Goal: Find specific page/section: Find specific page/section

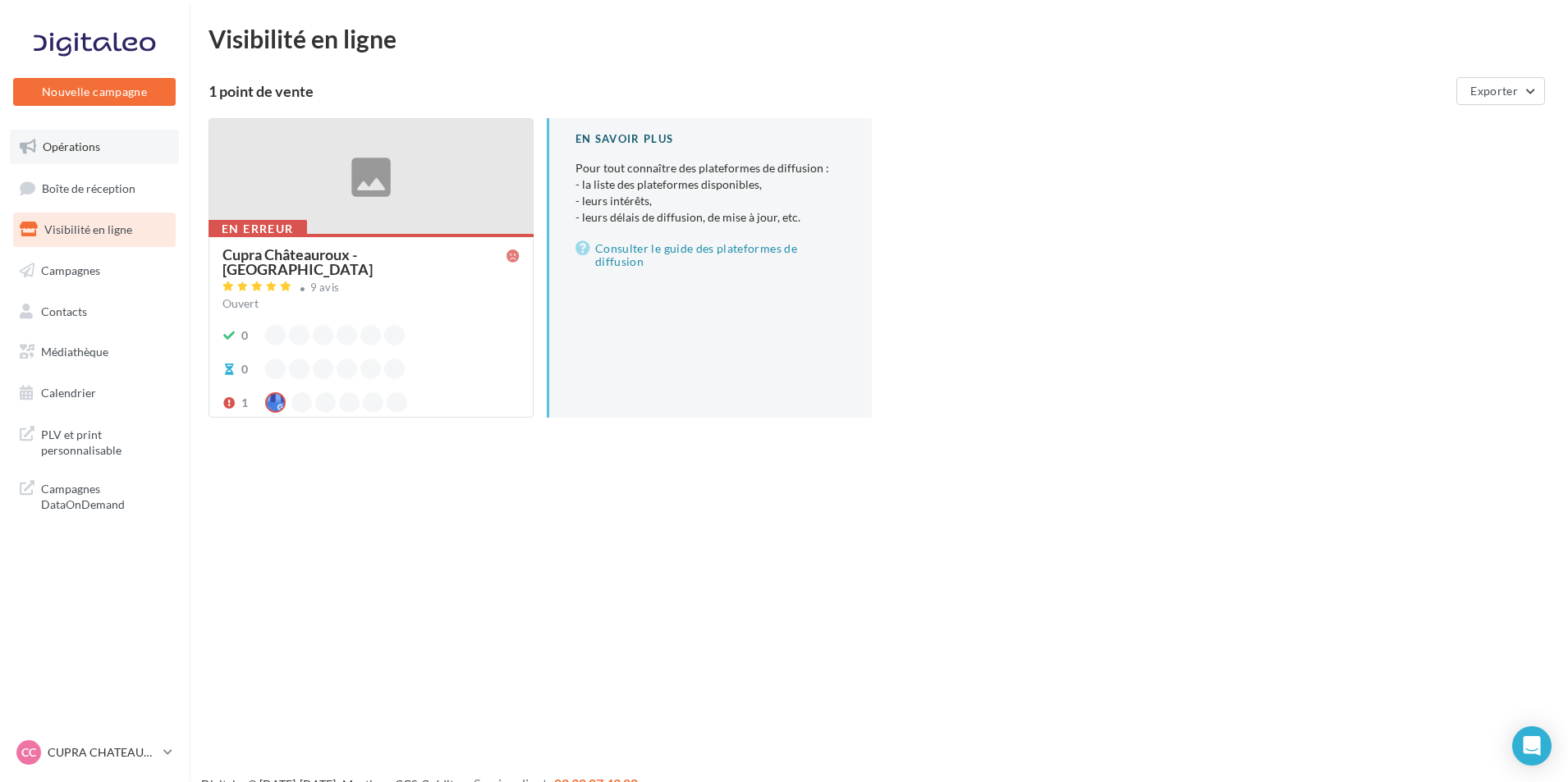
click at [124, 146] on link "Opérations" at bounding box center [94, 147] width 169 height 35
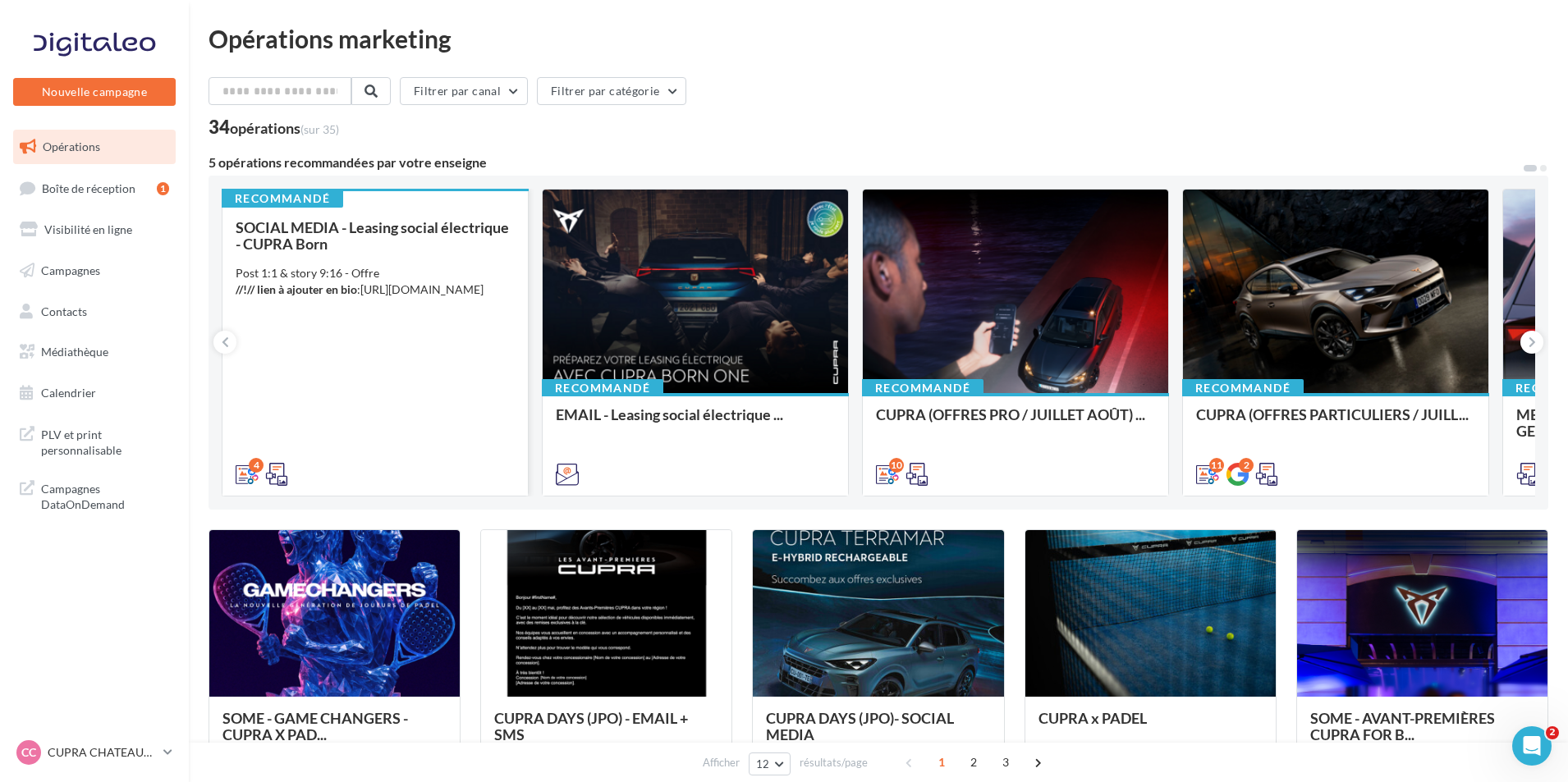
click at [458, 458] on div "4" at bounding box center [375, 473] width 305 height 46
click at [363, 432] on div "SOCIAL MEDIA - Leasing social électrique - CUPRA Born Post 1:1 & story 9:16 - O…" at bounding box center [375, 350] width 279 height 262
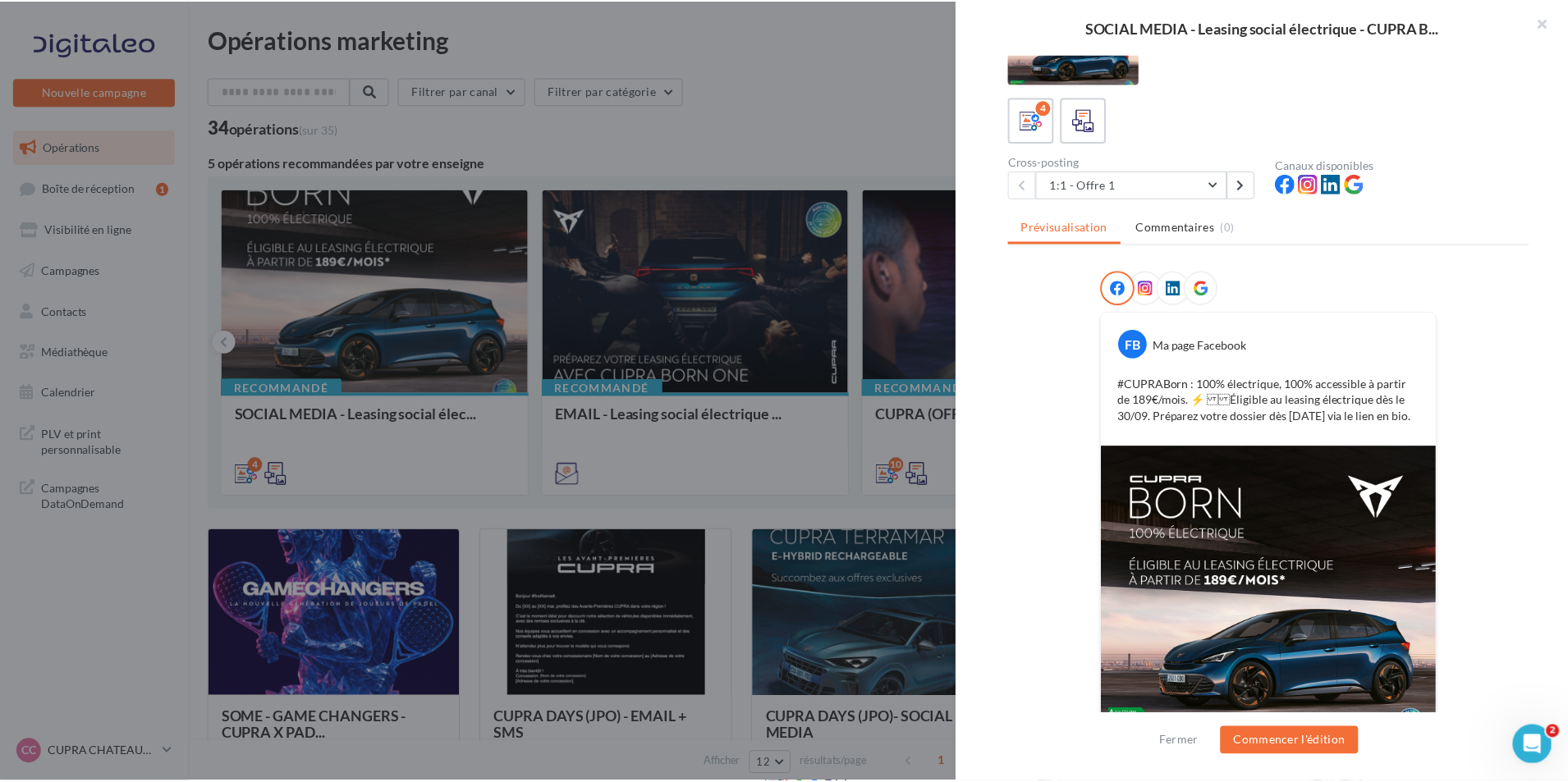
scroll to position [132, 0]
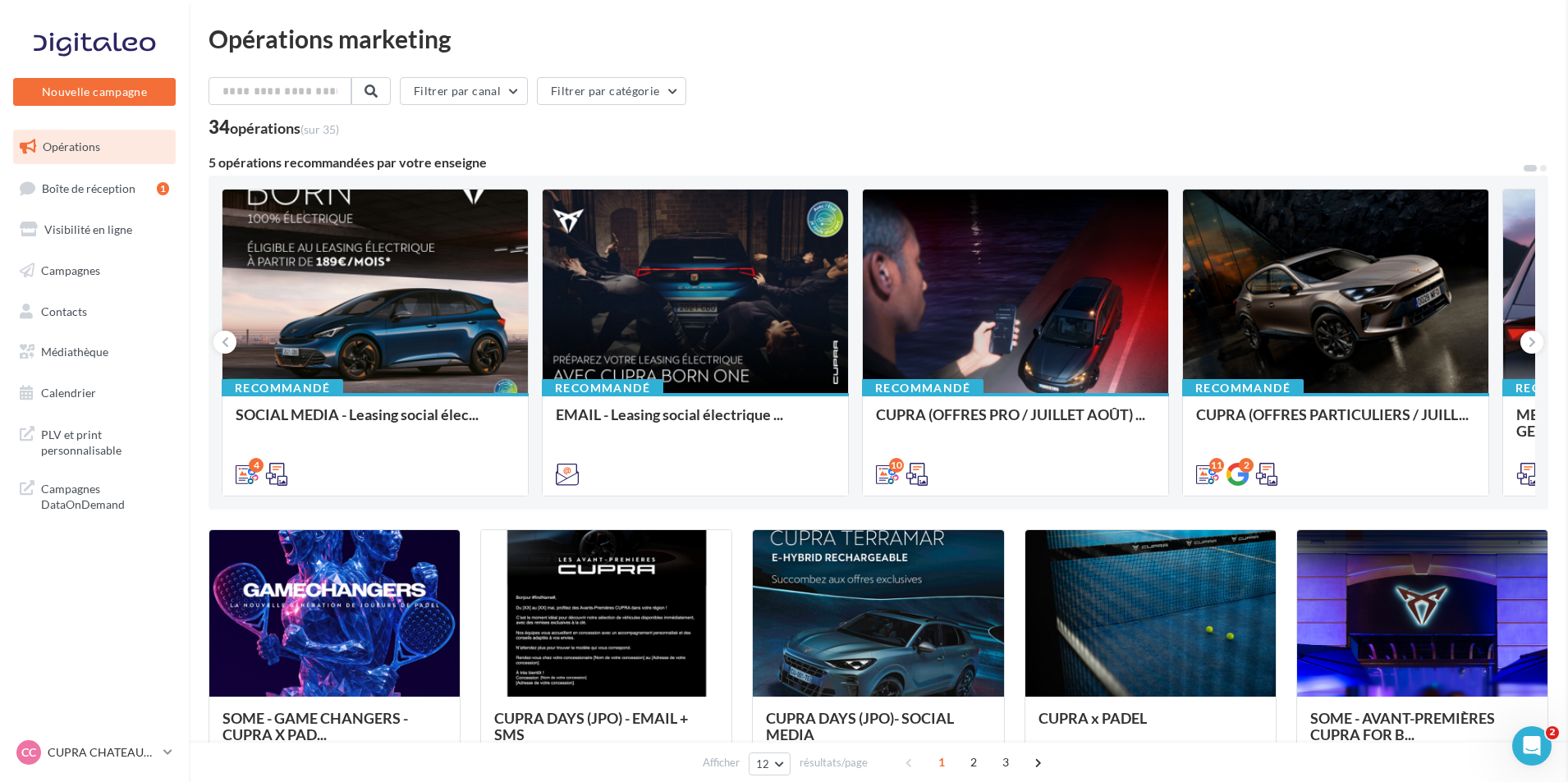
click at [92, 350] on span "Médiathèque" at bounding box center [74, 351] width 67 height 14
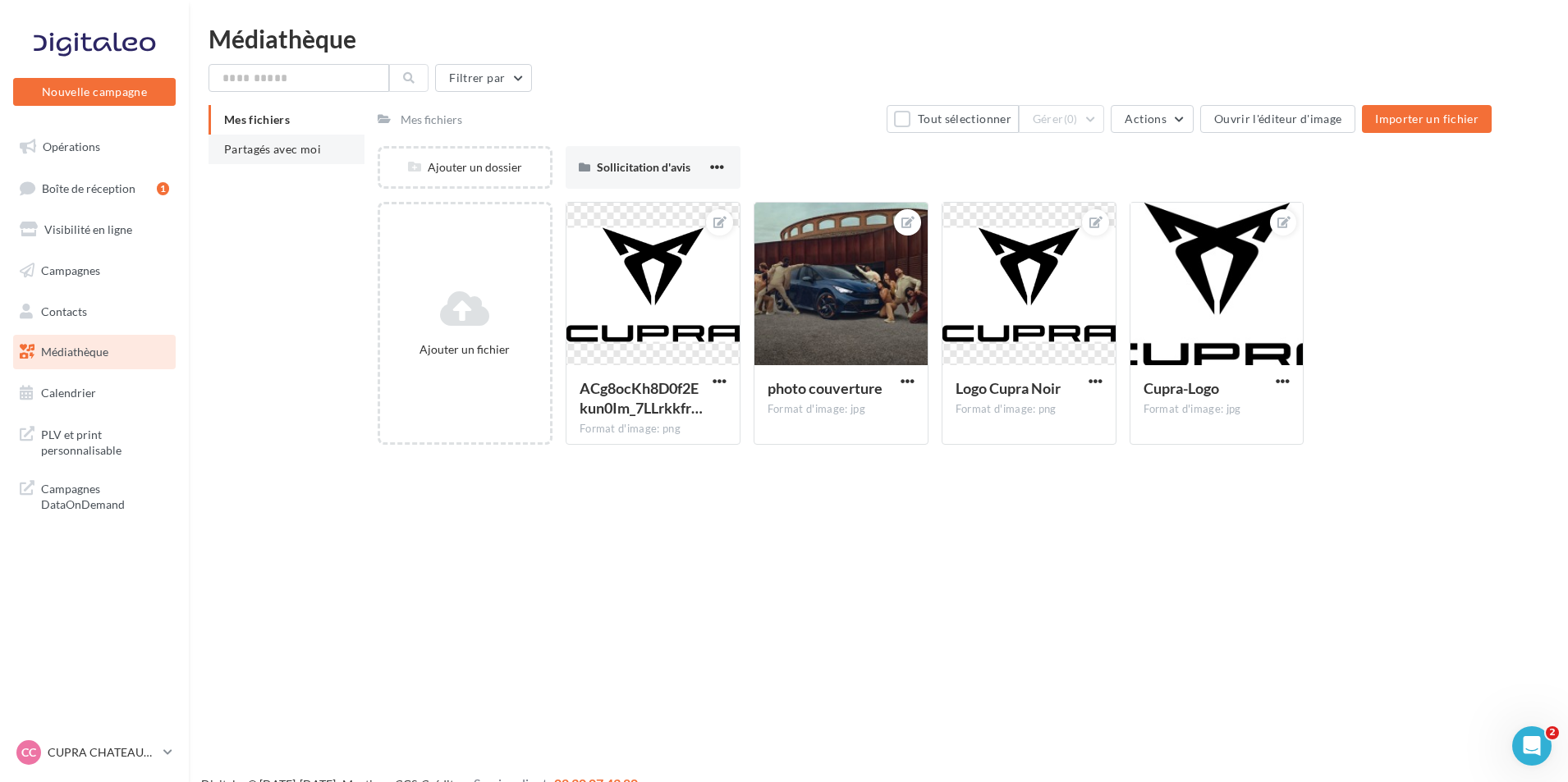
click at [288, 147] on span "Partagés avec moi" at bounding box center [272, 149] width 97 height 14
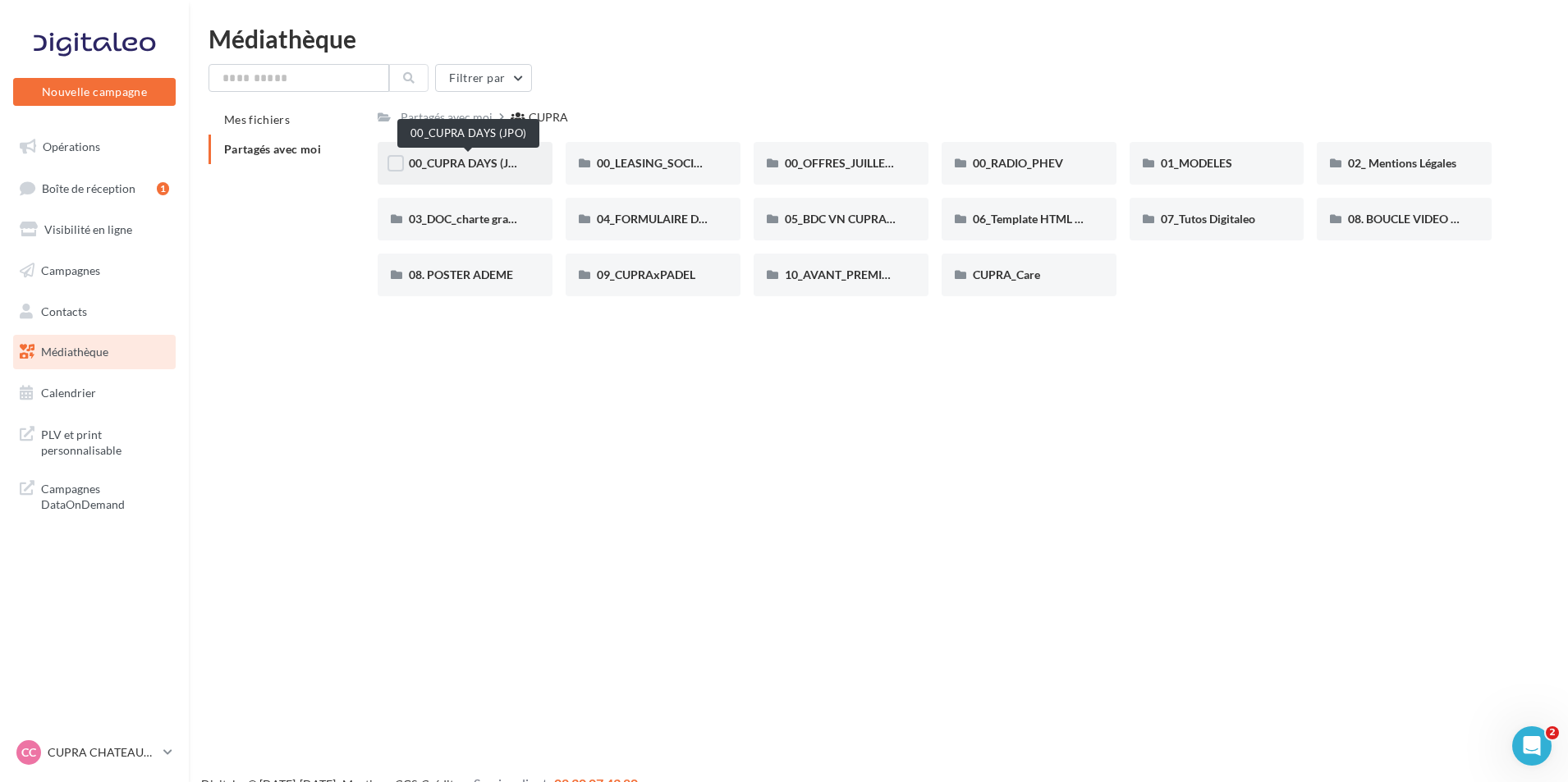
click at [508, 168] on span "00_CUPRA DAYS (JPO)" at bounding box center [468, 163] width 119 height 14
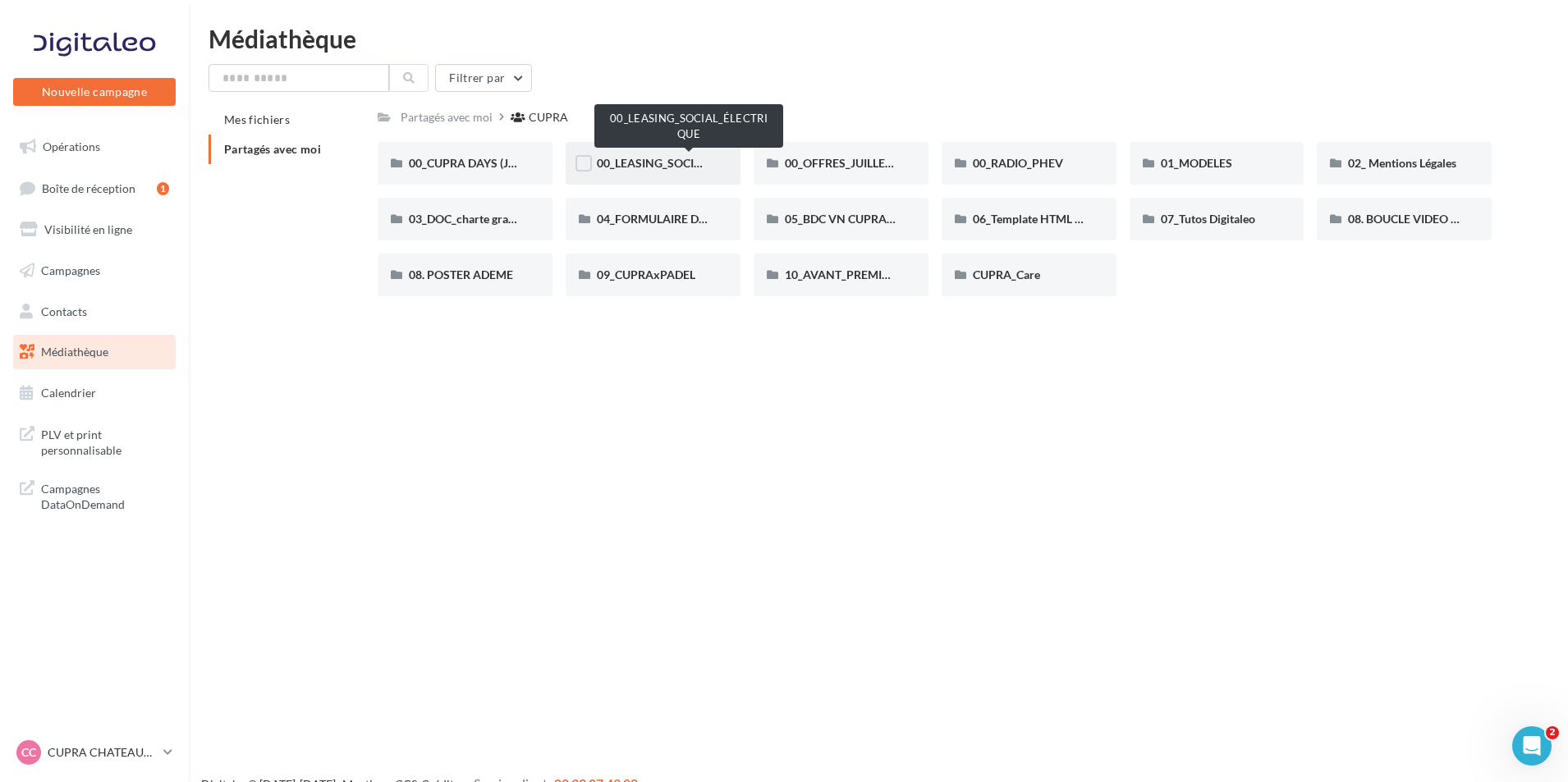
click at [697, 161] on span "00_LEASING_SOCIAL_ÉLECTRIQUE" at bounding box center [689, 163] width 183 height 14
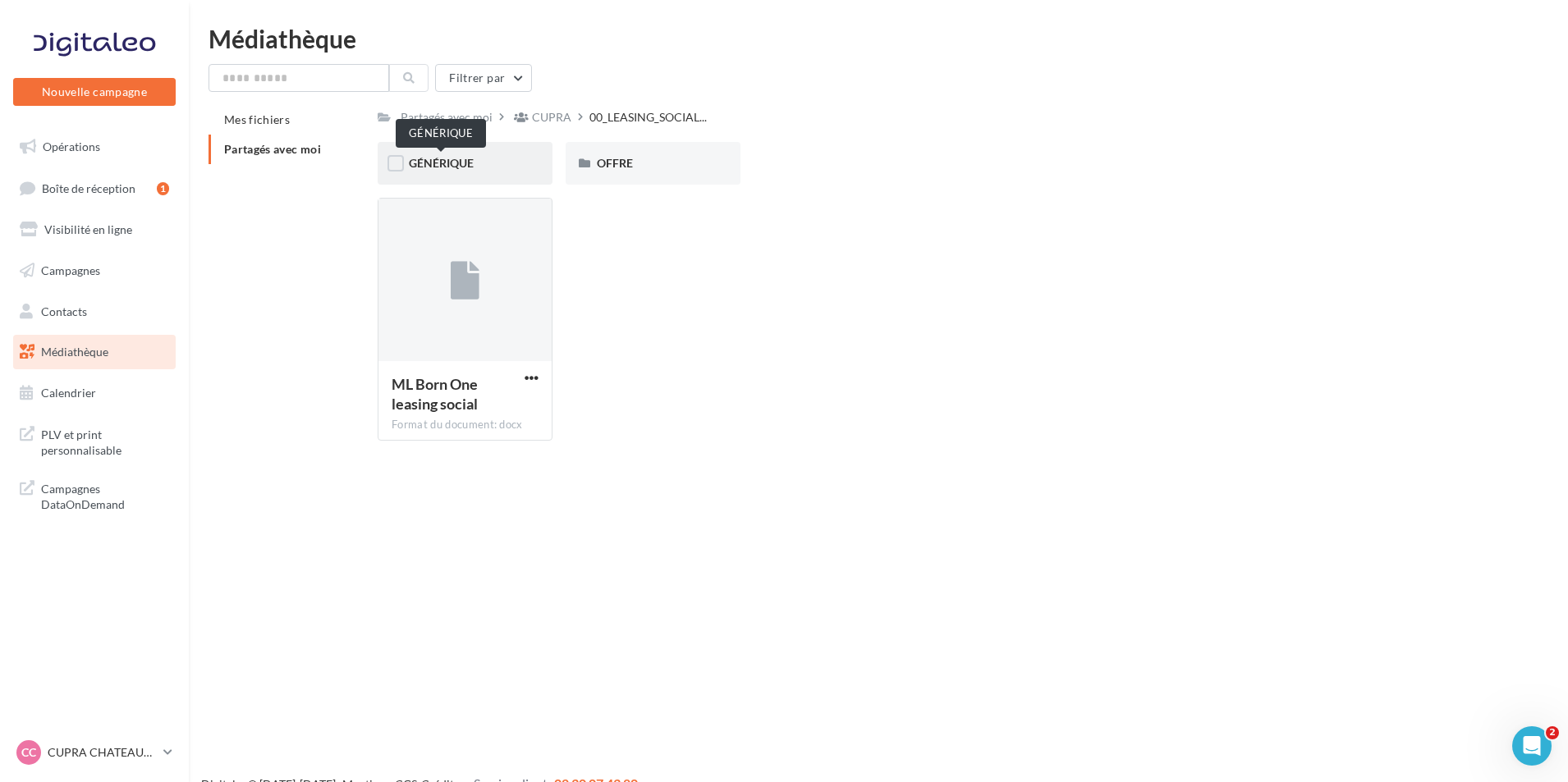
click at [470, 170] on span "GÉNÉRIQUE" at bounding box center [441, 163] width 64 height 14
click at [682, 168] on div "OFFRE" at bounding box center [653, 163] width 112 height 17
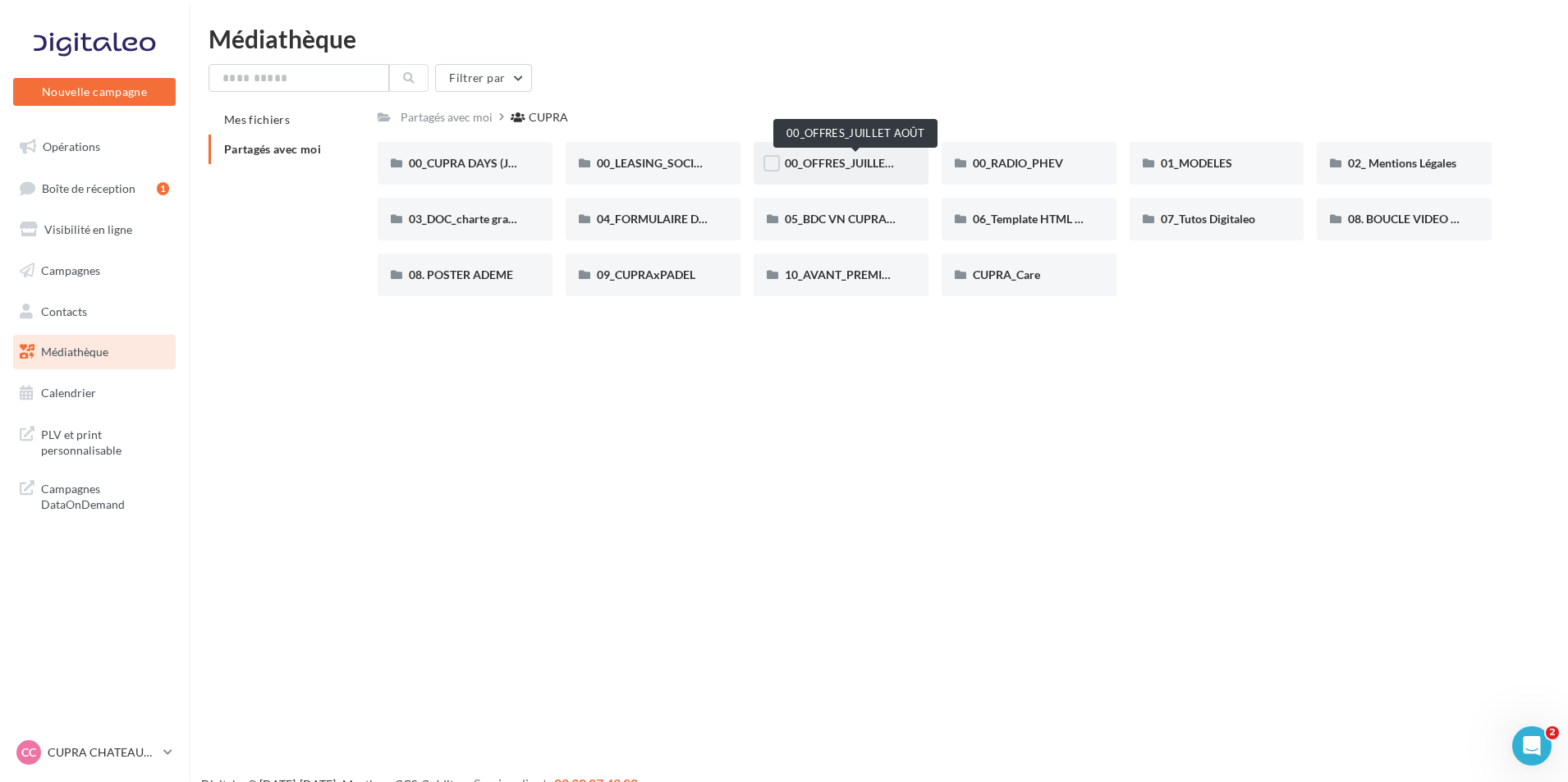
click at [865, 167] on span "00_OFFRES_JUILLET AOÛT" at bounding box center [855, 163] width 141 height 14
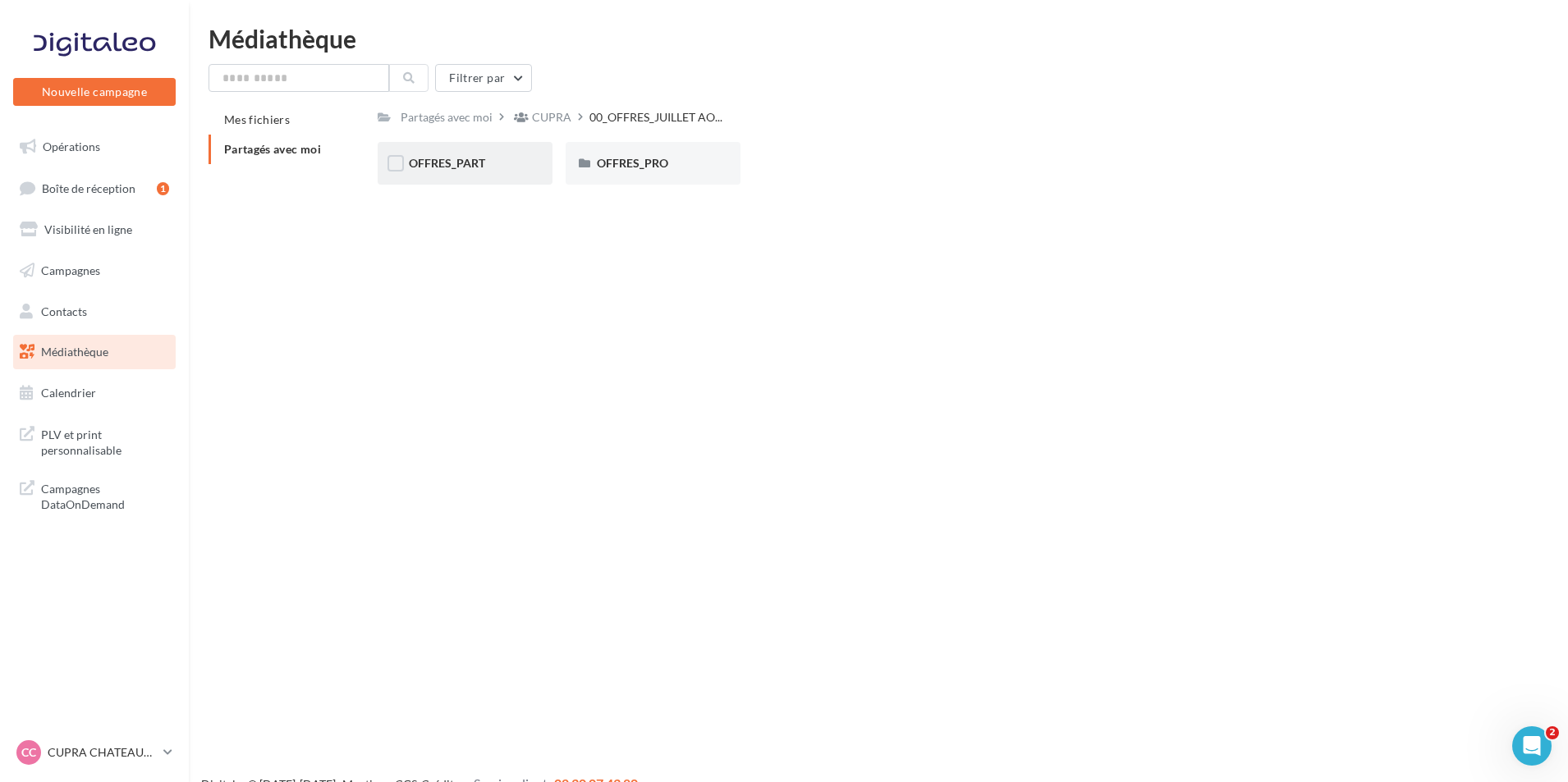
click at [506, 176] on div "OFFRES_PART" at bounding box center [465, 163] width 175 height 43
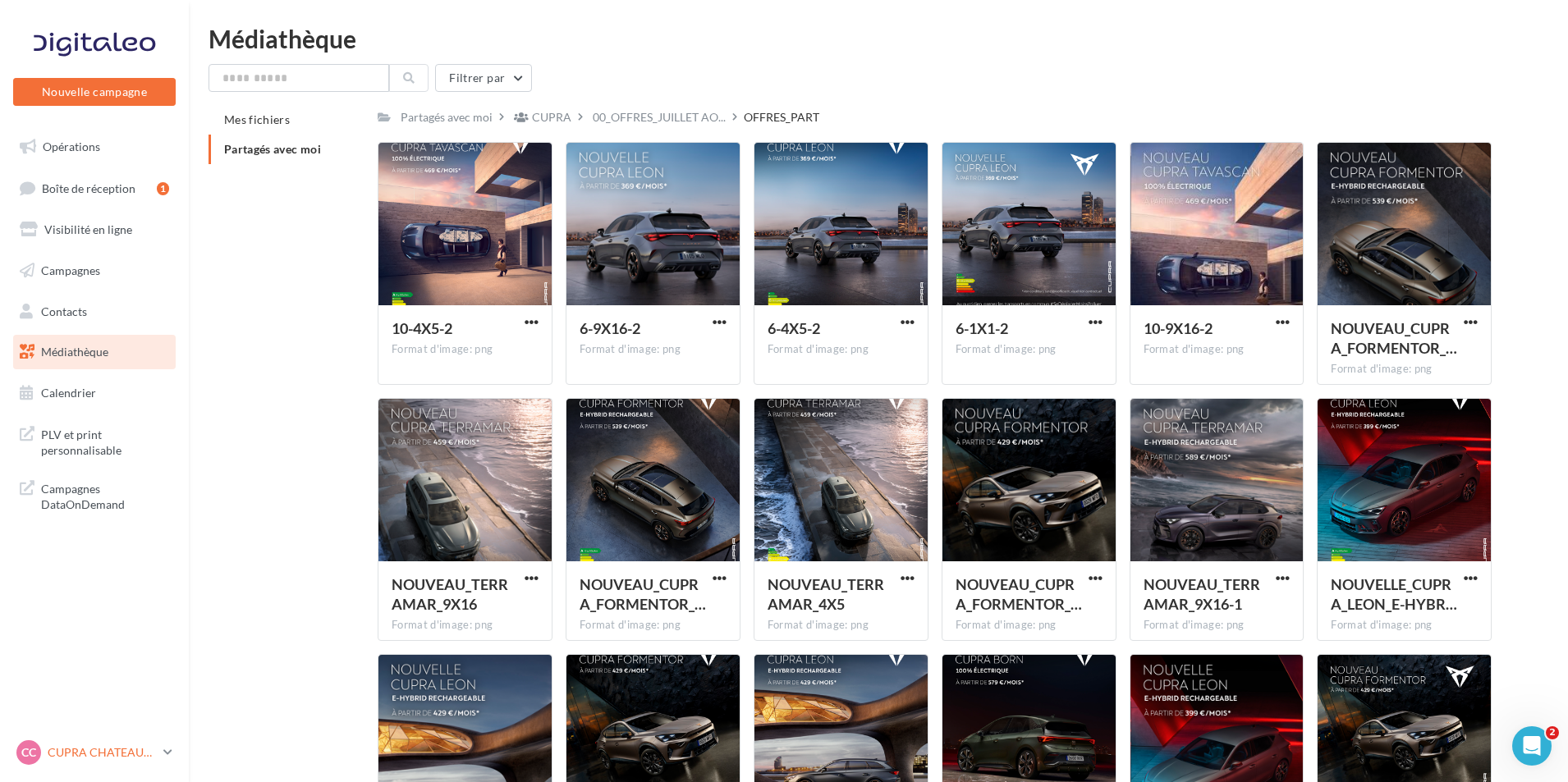
click at [119, 752] on p "CUPRA CHATEAUROUX" at bounding box center [102, 752] width 109 height 17
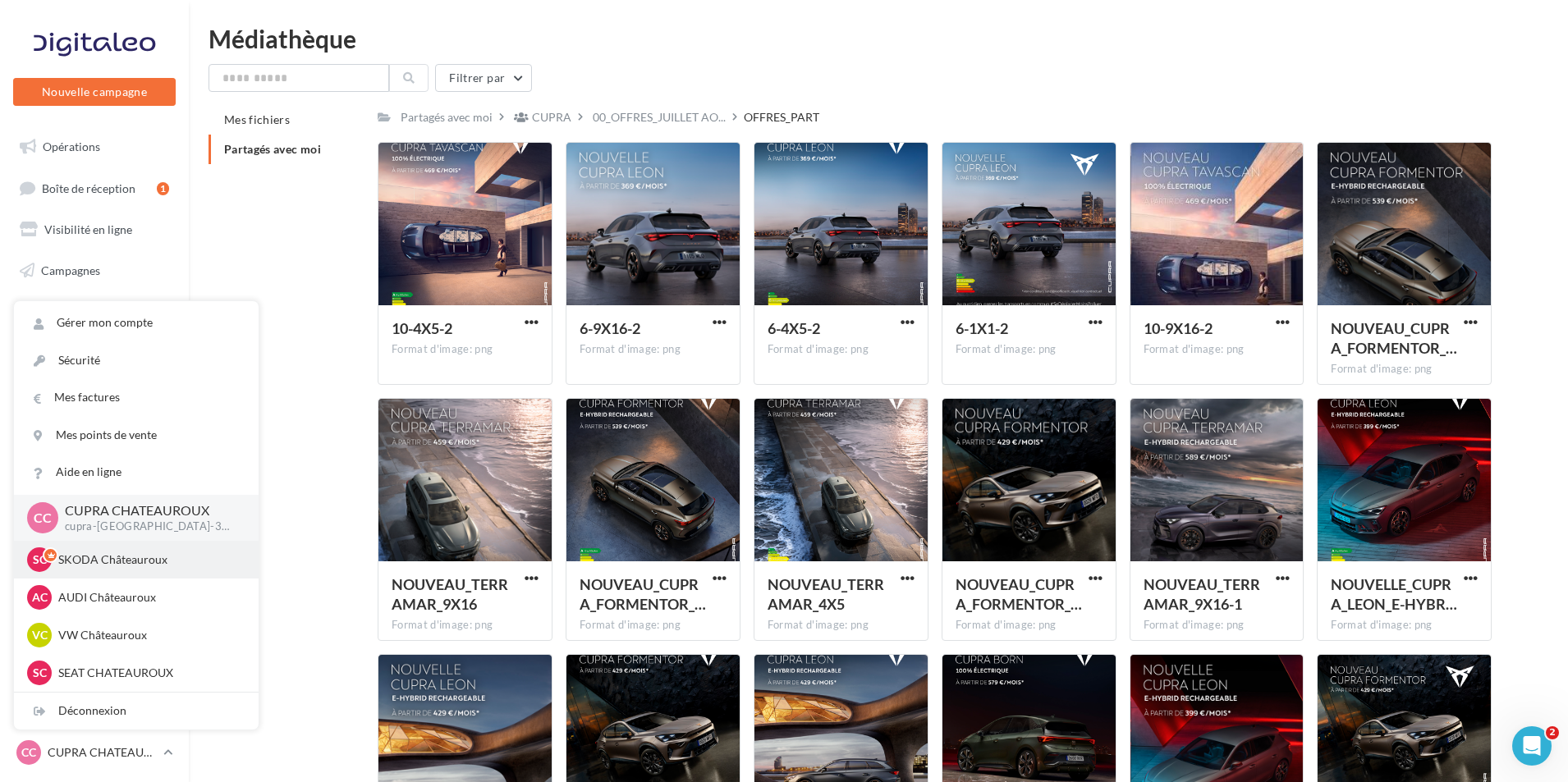
click at [177, 568] on p "SKODA Châteauroux" at bounding box center [148, 560] width 180 height 17
